Goal: Task Accomplishment & Management: Manage account settings

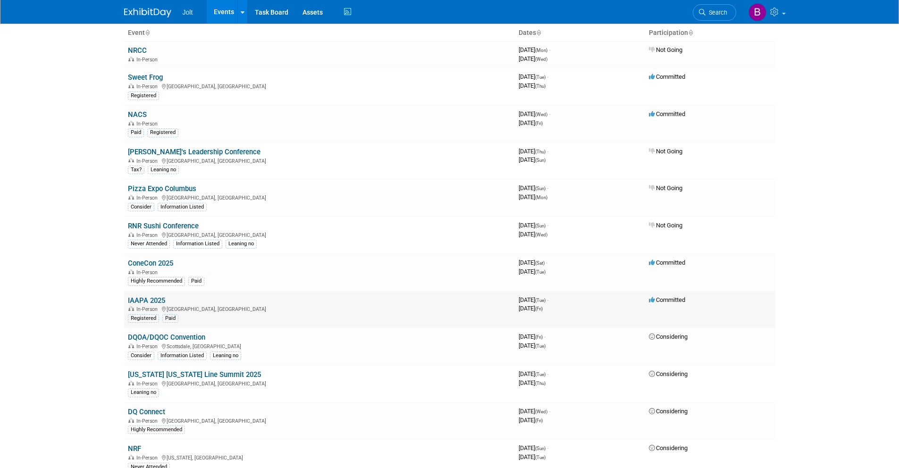
scroll to position [64, 0]
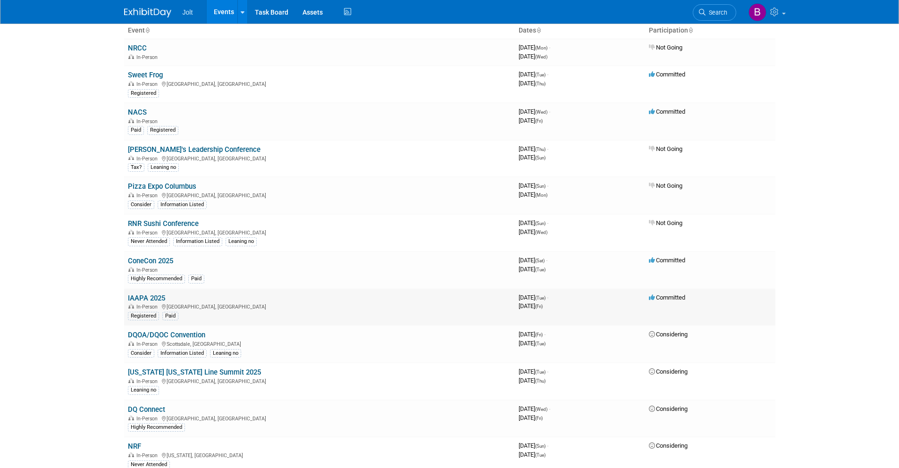
click at [150, 300] on link "IAAPA 2025" at bounding box center [146, 298] width 37 height 8
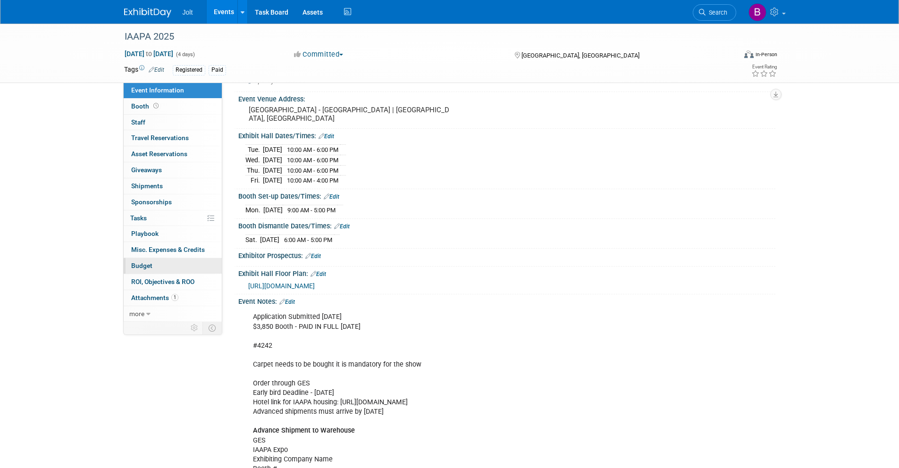
scroll to position [63, 0]
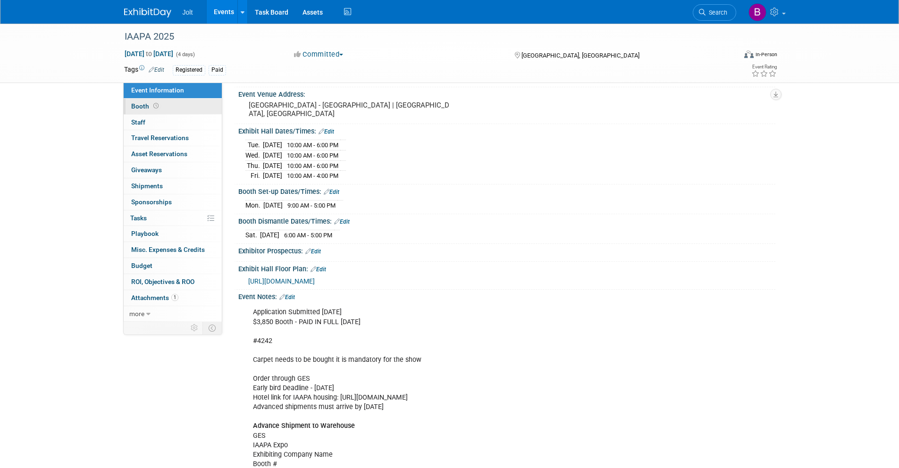
click at [175, 111] on link "Booth" at bounding box center [173, 107] width 98 height 16
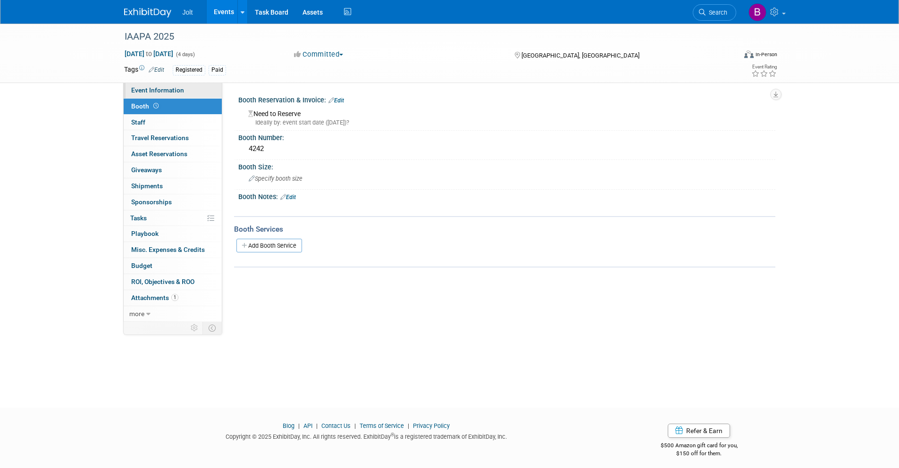
click at [182, 87] on span "Event Information" at bounding box center [157, 90] width 53 height 8
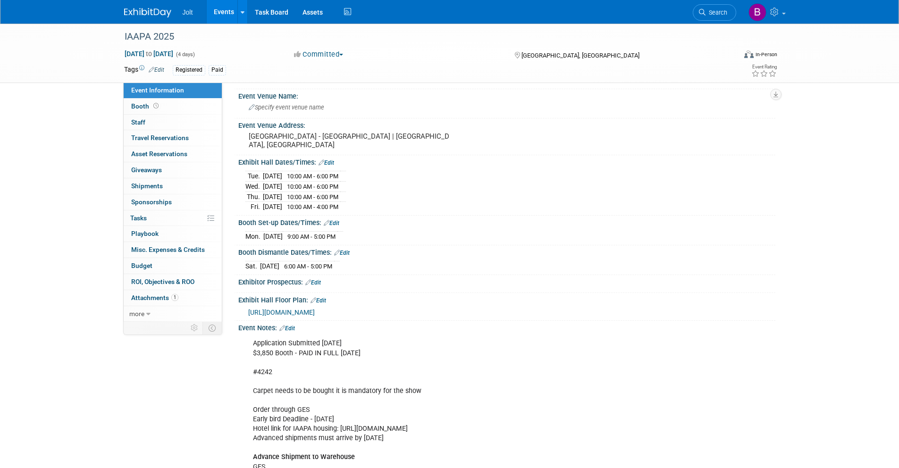
scroll to position [43, 0]
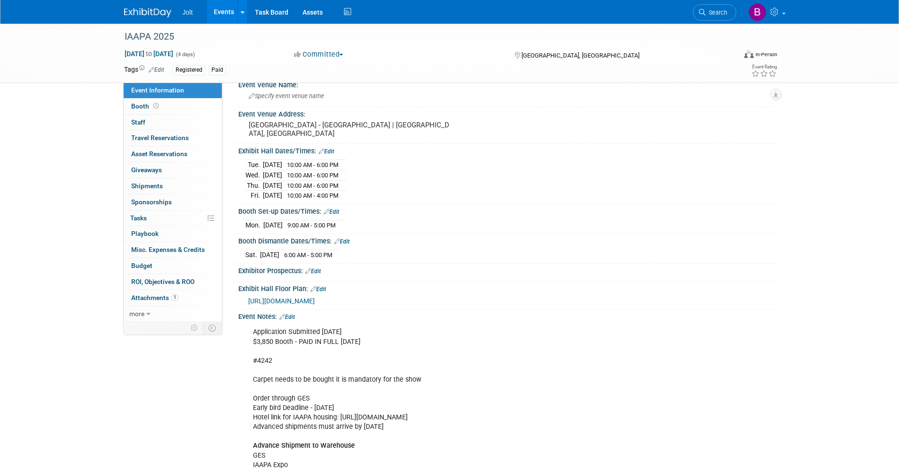
click at [325, 289] on link "Edit" at bounding box center [318, 289] width 16 height 7
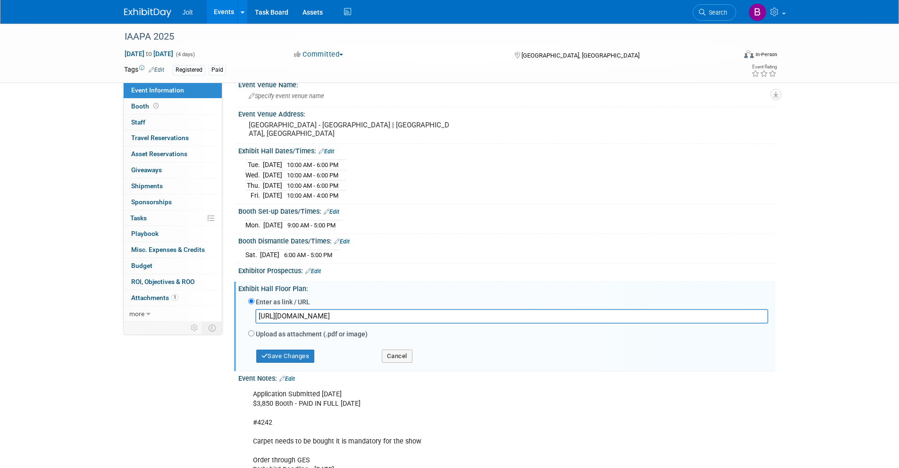
drag, startPoint x: 764, startPoint y: 315, endPoint x: 253, endPoint y: 314, distance: 510.8
click at [253, 314] on div "[URL][DOMAIN_NAME]" at bounding box center [508, 318] width 520 height 19
click at [170, 107] on link "Booth" at bounding box center [173, 107] width 98 height 16
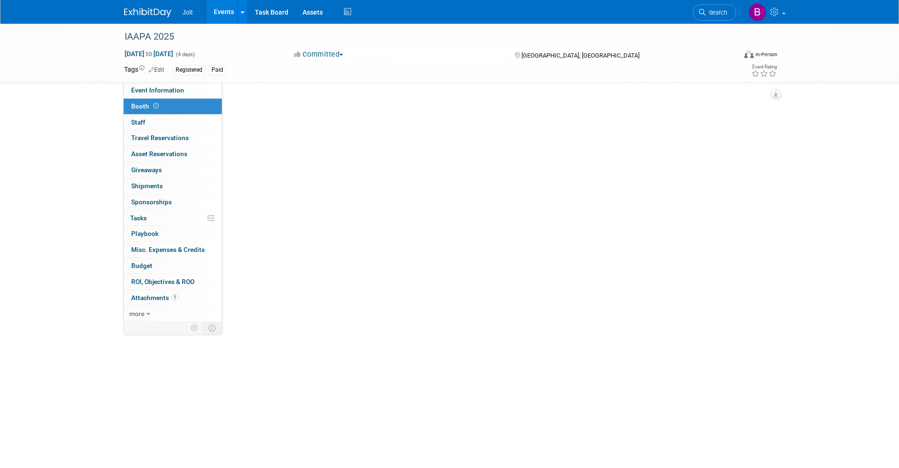
scroll to position [0, 0]
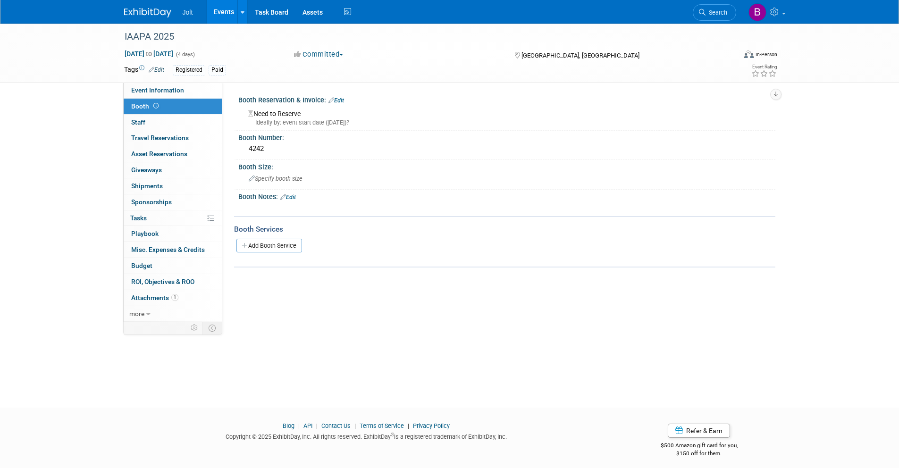
click at [289, 200] on link "Edit" at bounding box center [288, 197] width 16 height 7
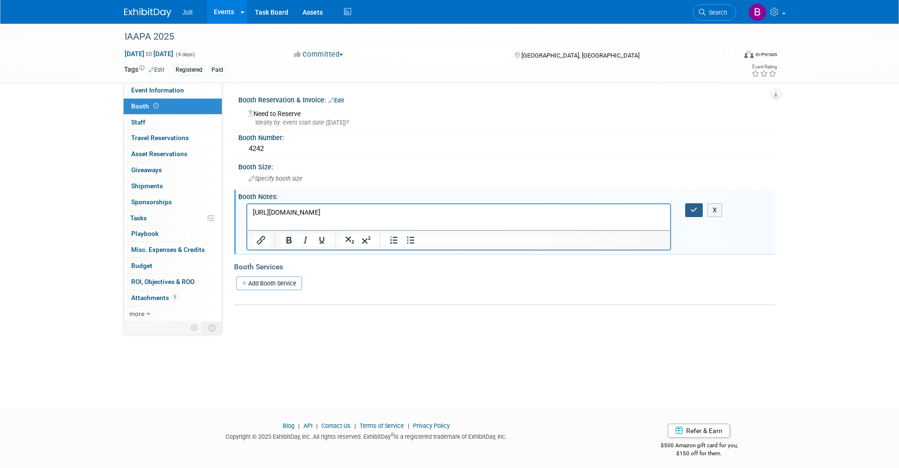
click at [699, 210] on button "button" at bounding box center [693, 210] width 17 height 14
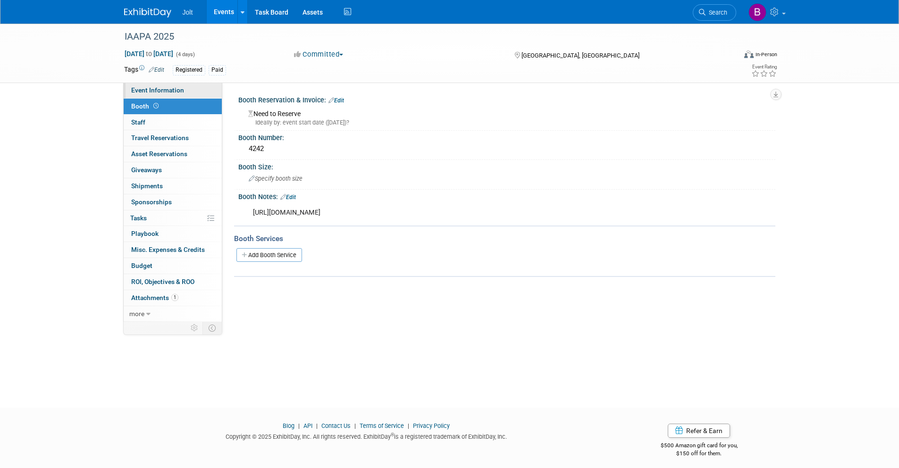
click at [177, 89] on span "Event Information" at bounding box center [157, 90] width 53 height 8
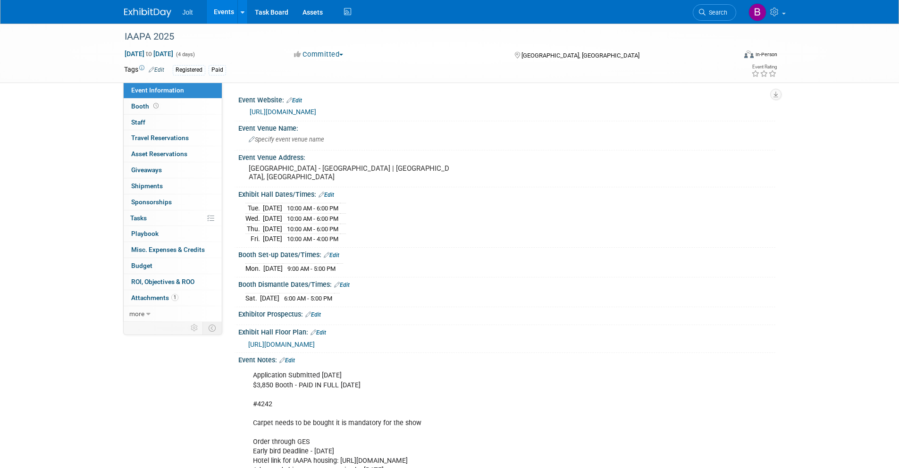
click at [294, 112] on link "[URL][DOMAIN_NAME]" at bounding box center [283, 112] width 67 height 8
click at [141, 109] on span "Booth" at bounding box center [145, 106] width 29 height 8
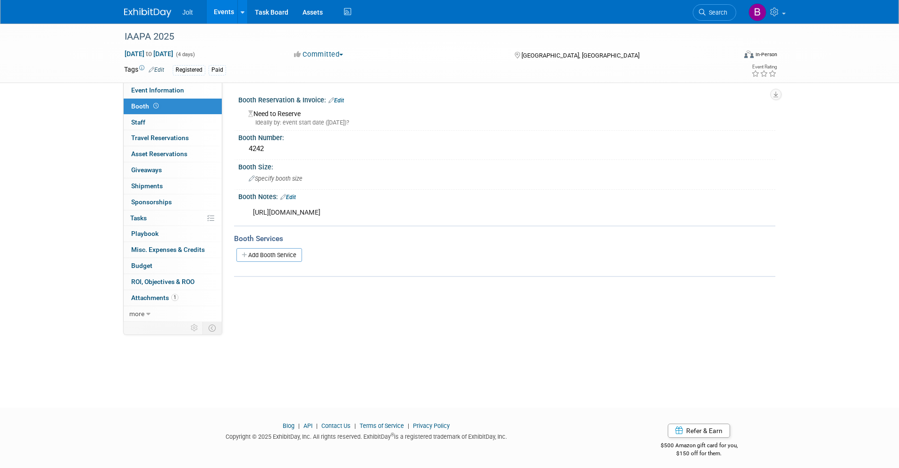
click at [294, 196] on link "Edit" at bounding box center [288, 197] width 16 height 7
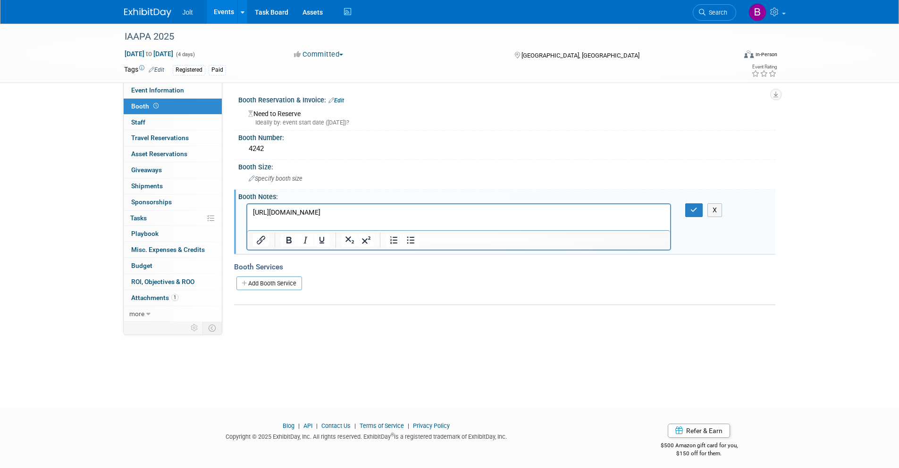
click at [359, 217] on p "[URL][DOMAIN_NAME]" at bounding box center [458, 212] width 412 height 9
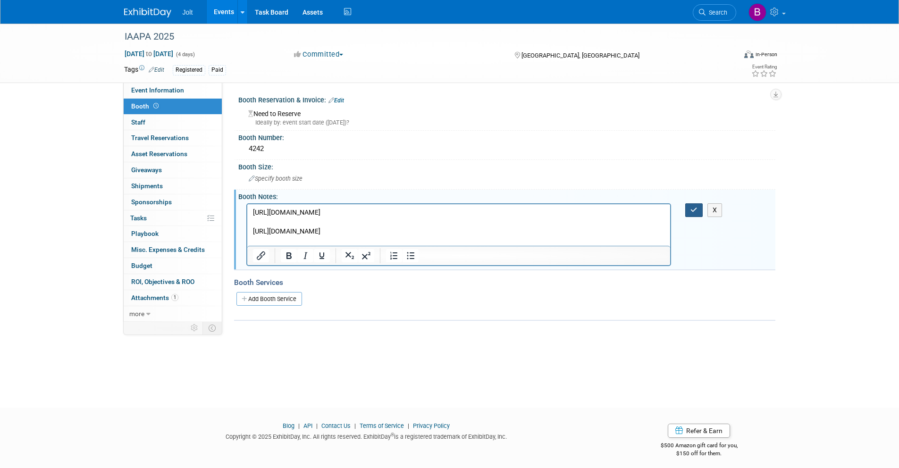
click at [688, 210] on button "button" at bounding box center [693, 210] width 17 height 14
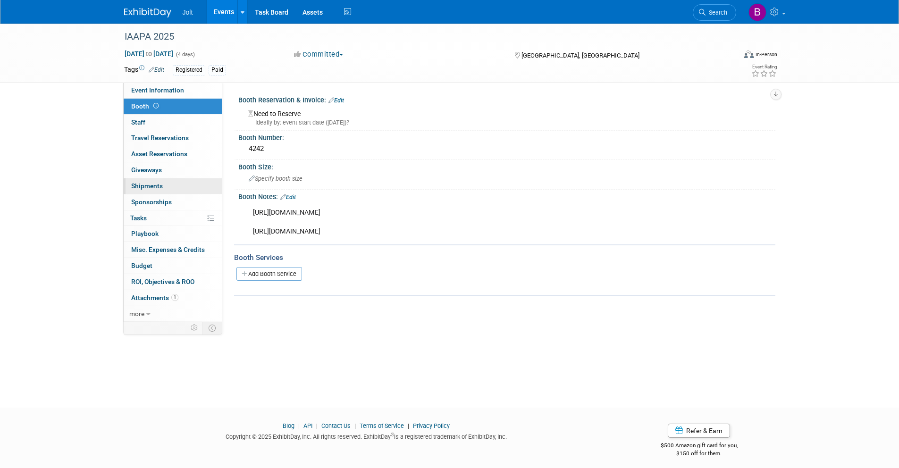
click at [161, 185] on span "Shipments 0" at bounding box center [147, 186] width 32 height 8
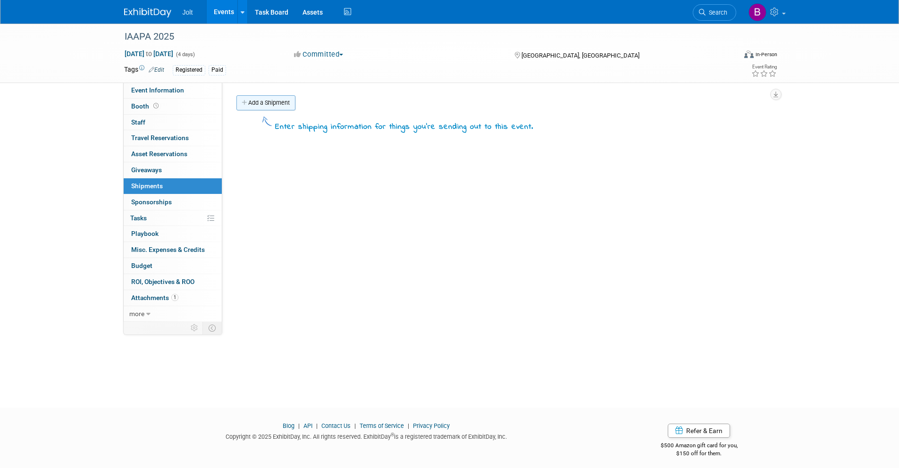
click at [279, 101] on link "Add a Shipment" at bounding box center [265, 102] width 59 height 15
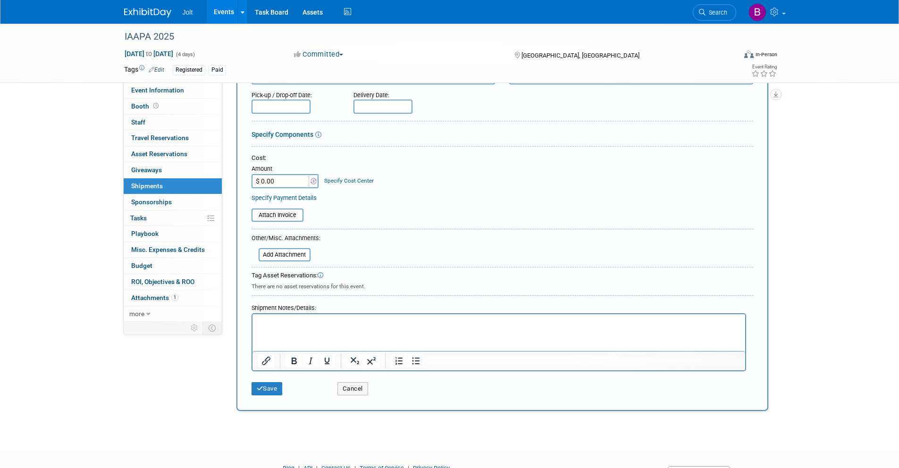
scroll to position [165, 0]
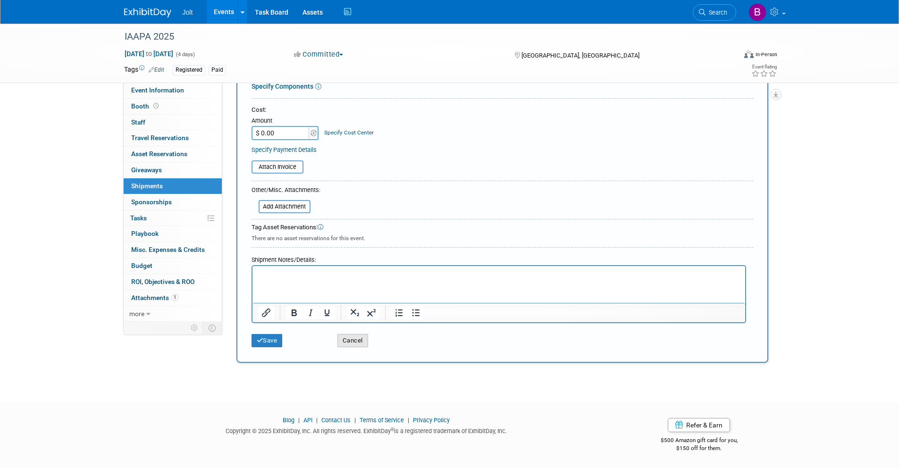
click at [354, 342] on button "Cancel" at bounding box center [352, 340] width 31 height 13
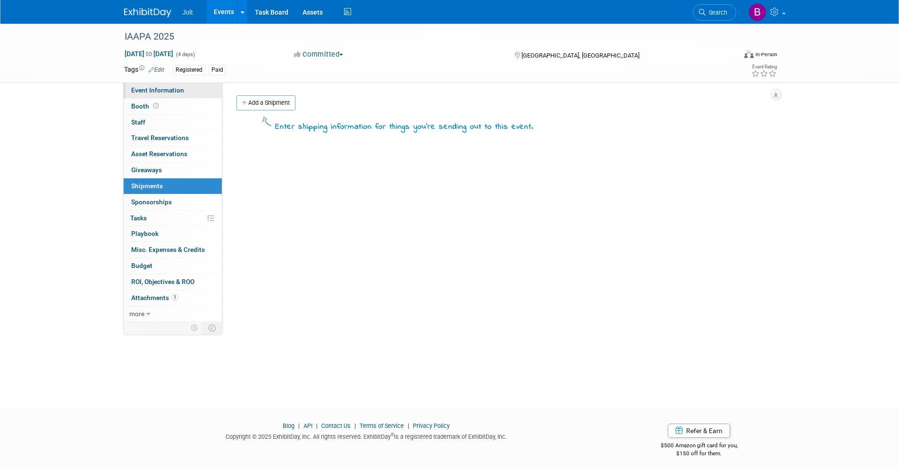
click at [167, 87] on span "Event Information" at bounding box center [157, 90] width 53 height 8
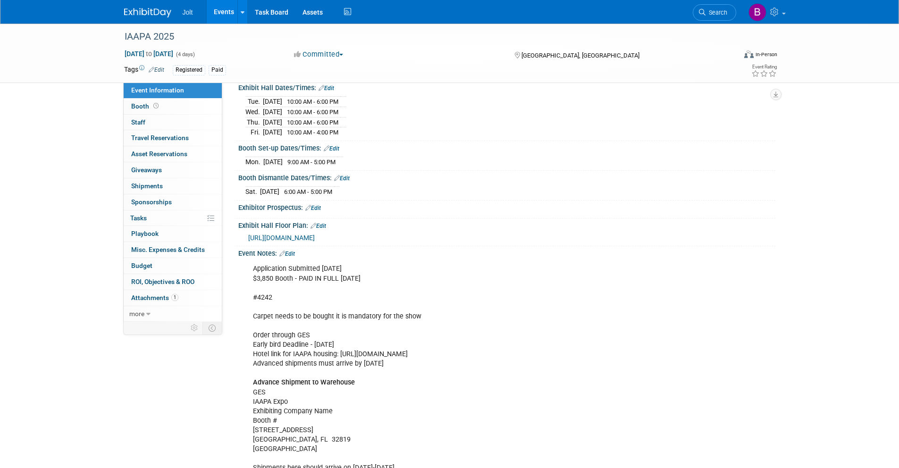
scroll to position [191, 0]
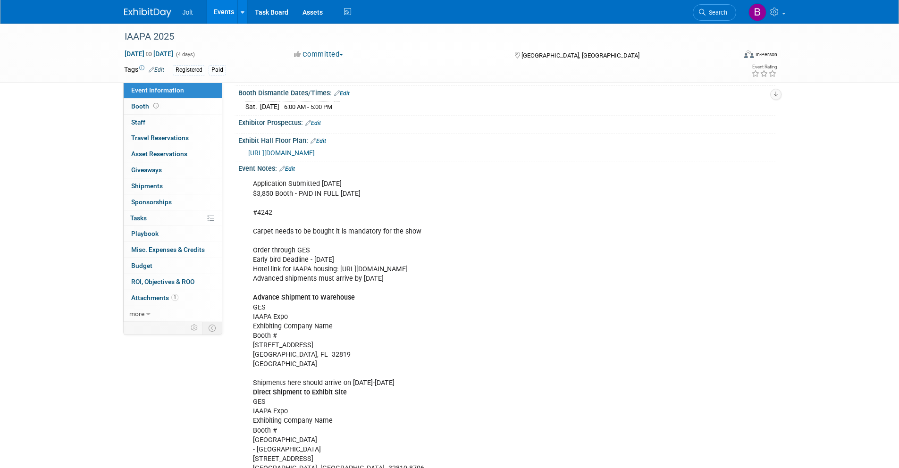
click at [290, 167] on link "Edit" at bounding box center [287, 169] width 16 height 7
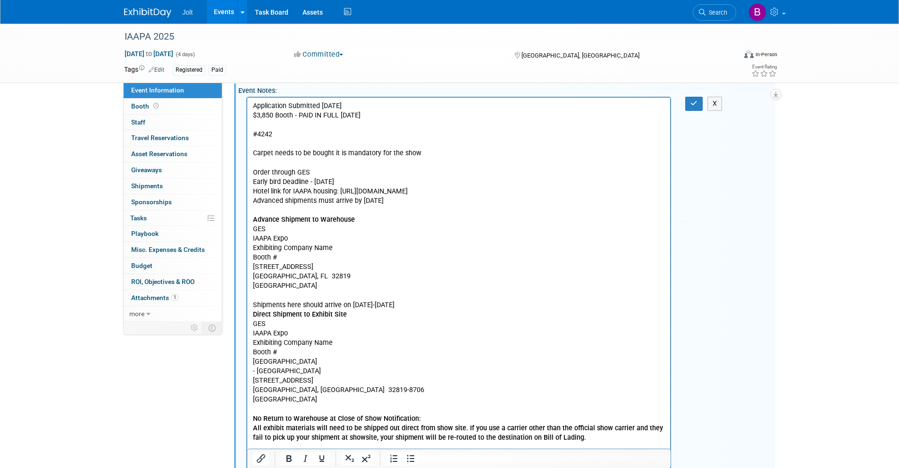
scroll to position [271, 0]
click at [256, 209] on p "Application Submitted [DATE] $3,850 Booth - PAID IN FULL [DATE] #4242 Carpet ne…" at bounding box center [458, 294] width 412 height 388
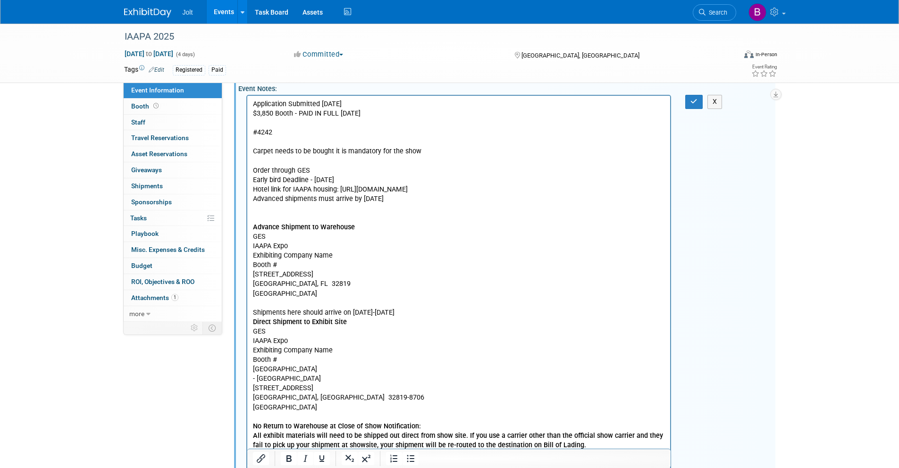
click at [256, 216] on p "Advance Shipment to Warehouse GES IAAPA Expo Exhibiting Company Name Booth [STR…" at bounding box center [458, 355] width 412 height 284
drag, startPoint x: 253, startPoint y: 213, endPoint x: 259, endPoint y: 212, distance: 6.1
click at [253, 213] on p "[URL][DOMAIN_NAME] Advance Shipment to Warehouse GES IAAPA Expo Exhibiting Comp…" at bounding box center [458, 355] width 412 height 284
click at [688, 98] on button "button" at bounding box center [693, 102] width 17 height 14
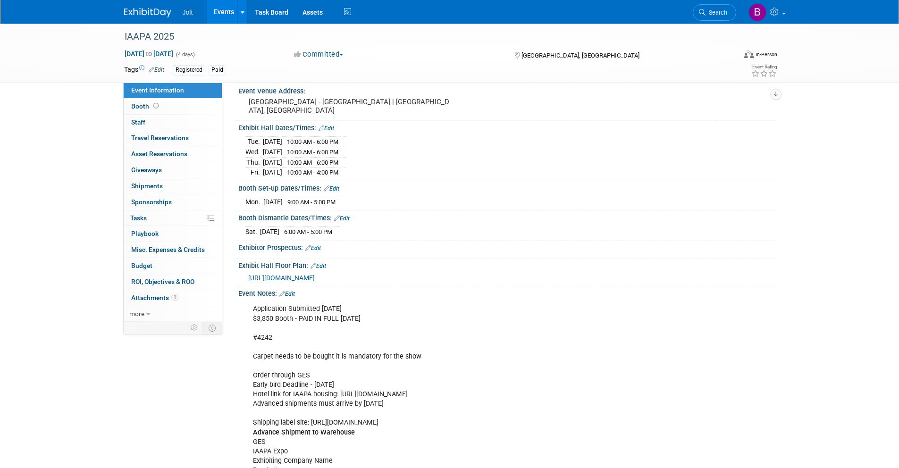
scroll to position [0, 0]
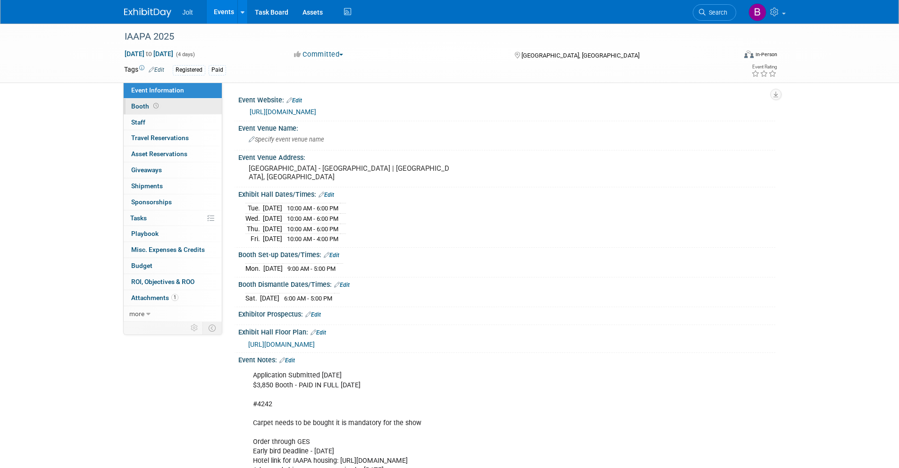
click at [167, 103] on link "Booth" at bounding box center [173, 107] width 98 height 16
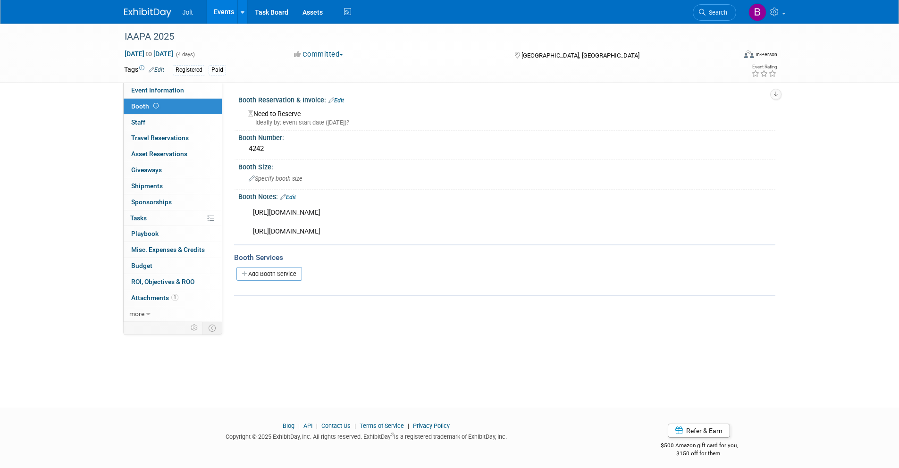
click at [293, 197] on link "Edit" at bounding box center [288, 197] width 16 height 7
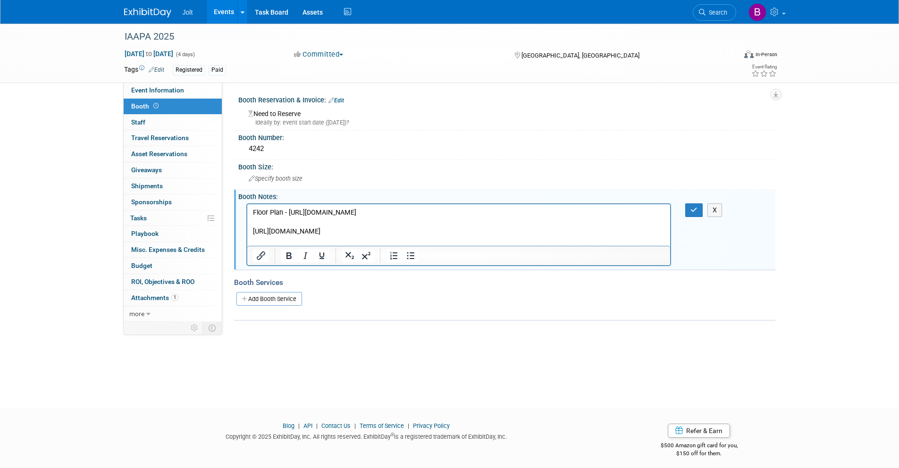
click at [253, 236] on p "Floor Plan - [URL][DOMAIN_NAME] [URL][DOMAIN_NAME]" at bounding box center [458, 222] width 412 height 28
click at [694, 210] on icon "button" at bounding box center [693, 210] width 7 height 7
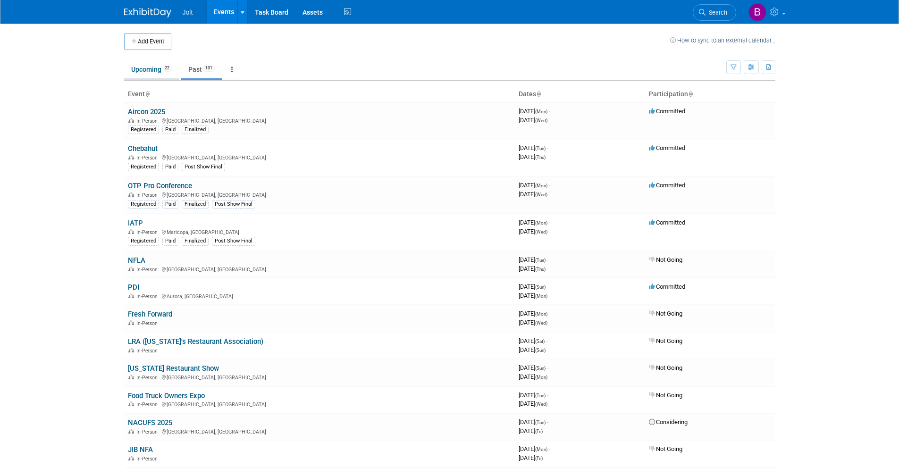
click at [153, 74] on link "Upcoming 22" at bounding box center [151, 69] width 55 height 18
